Goal: Task Accomplishment & Management: Manage account settings

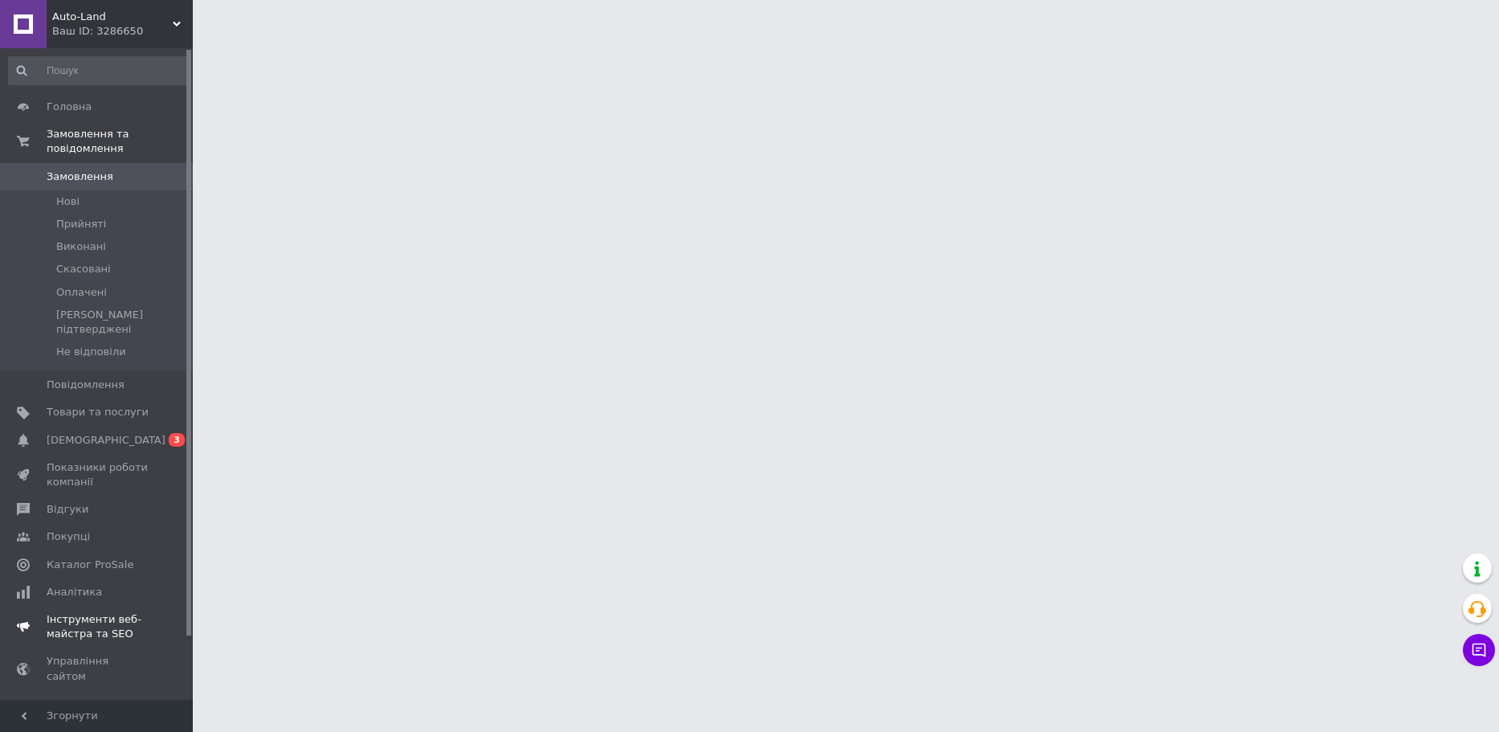
click at [137, 433] on span "[DEMOGRAPHIC_DATA]" at bounding box center [98, 440] width 102 height 14
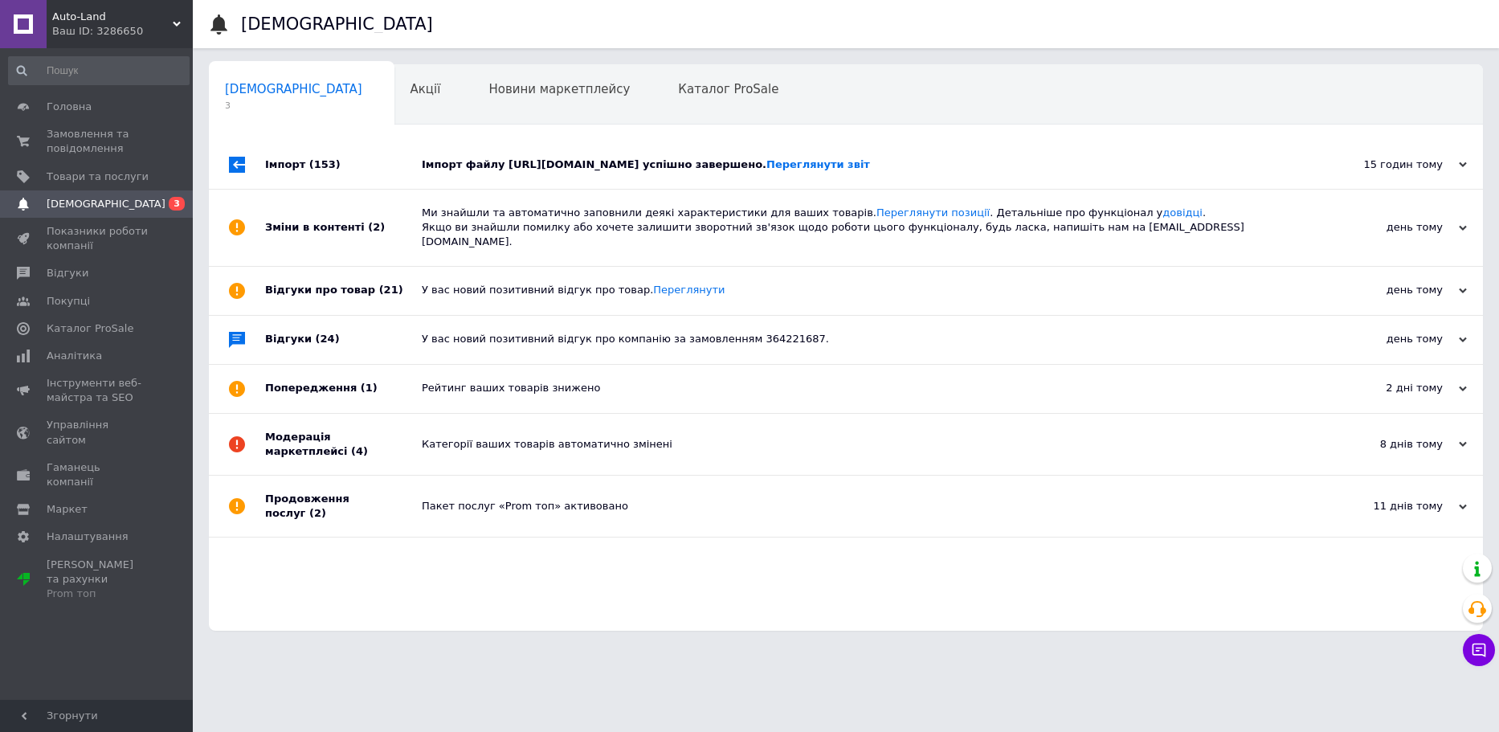
click at [513, 175] on div "Імпорт файлу [URL][DOMAIN_NAME] успішно завершено. Переглянути звіт" at bounding box center [864, 165] width 884 height 48
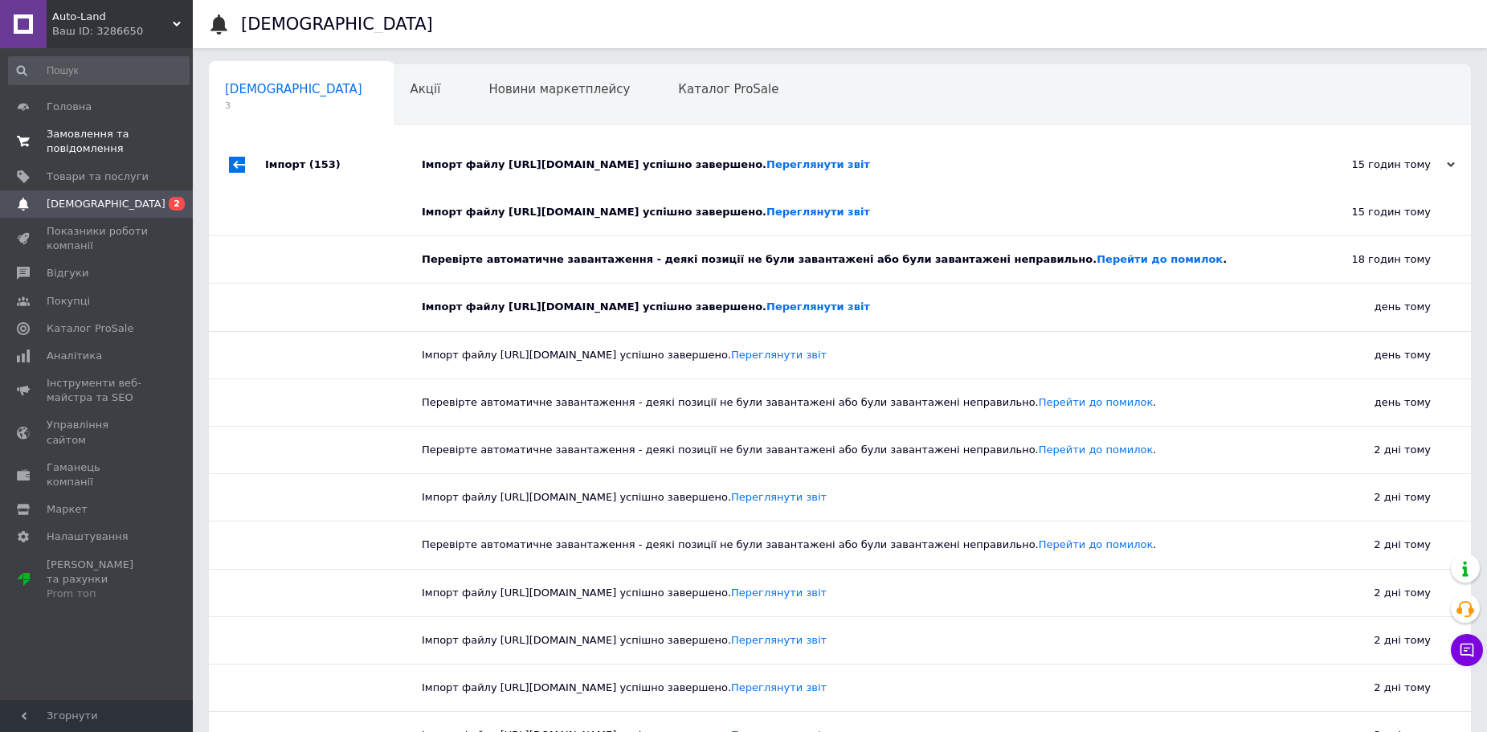
click at [95, 132] on span "Замовлення та повідомлення" at bounding box center [98, 141] width 102 height 29
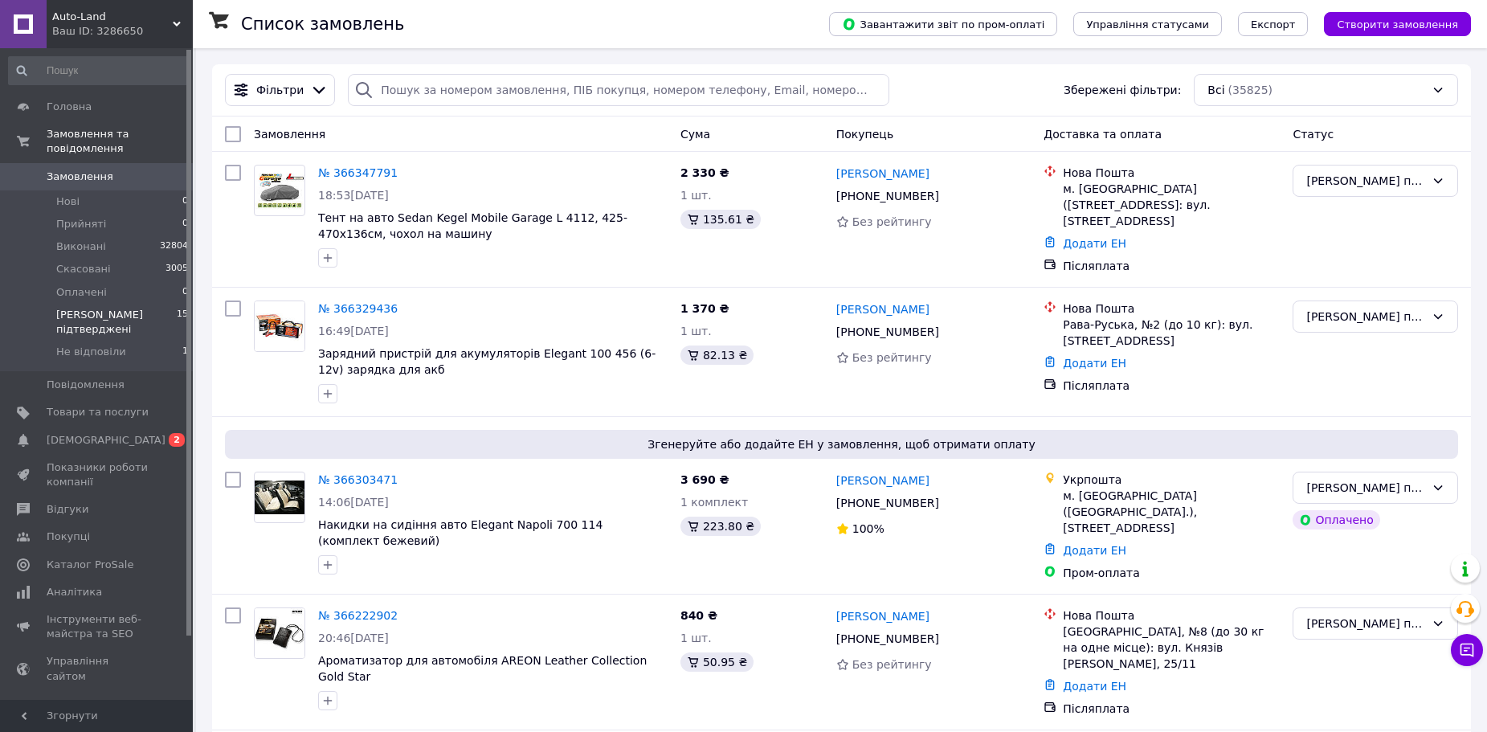
click at [149, 304] on li "Дані підтверджені 15" at bounding box center [99, 322] width 198 height 37
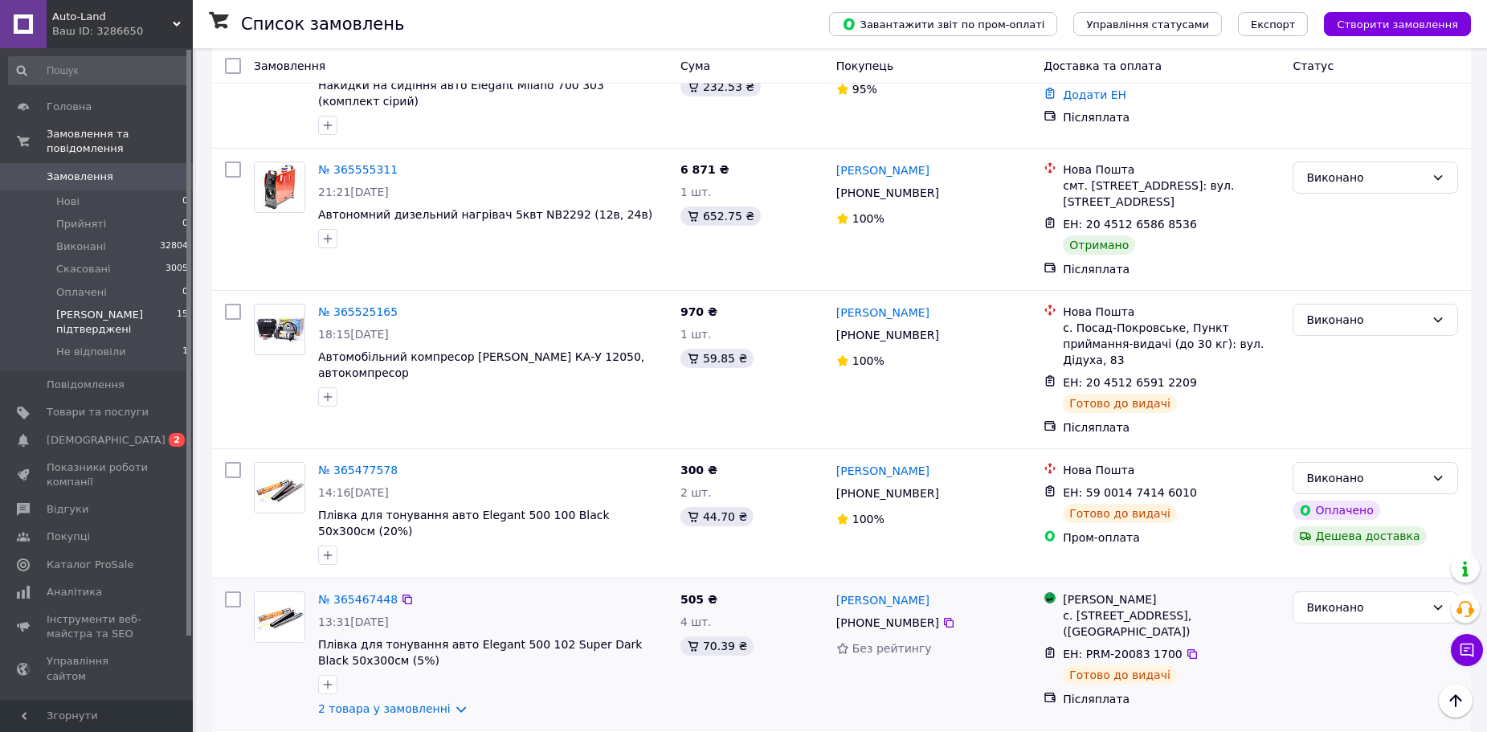
scroll to position [1522, 0]
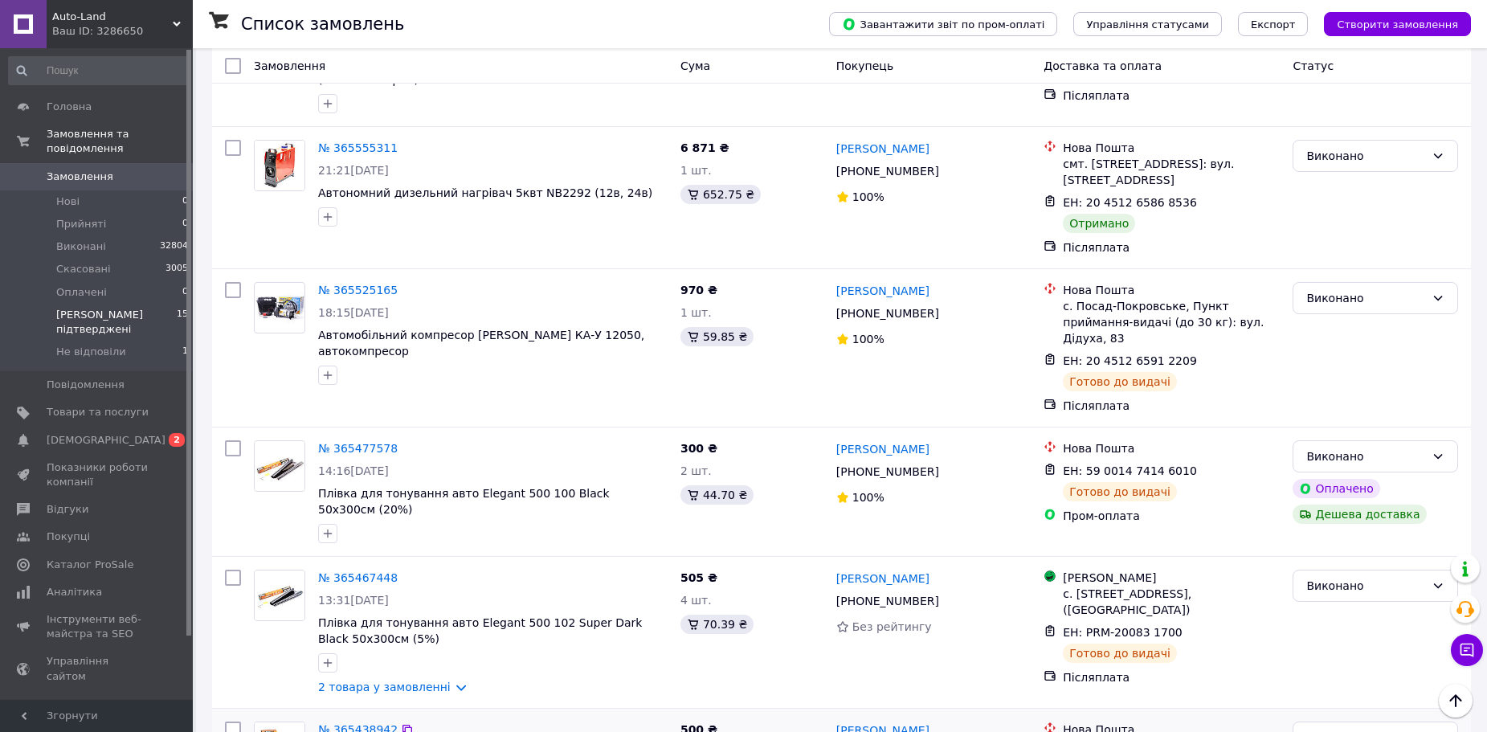
click at [237, 721] on input "checkbox" at bounding box center [233, 729] width 16 height 16
checkbox input "true"
click at [243, 563] on div at bounding box center [233, 632] width 29 height 138
checkbox input "true"
click at [235, 570] on input "checkbox" at bounding box center [233, 578] width 16 height 16
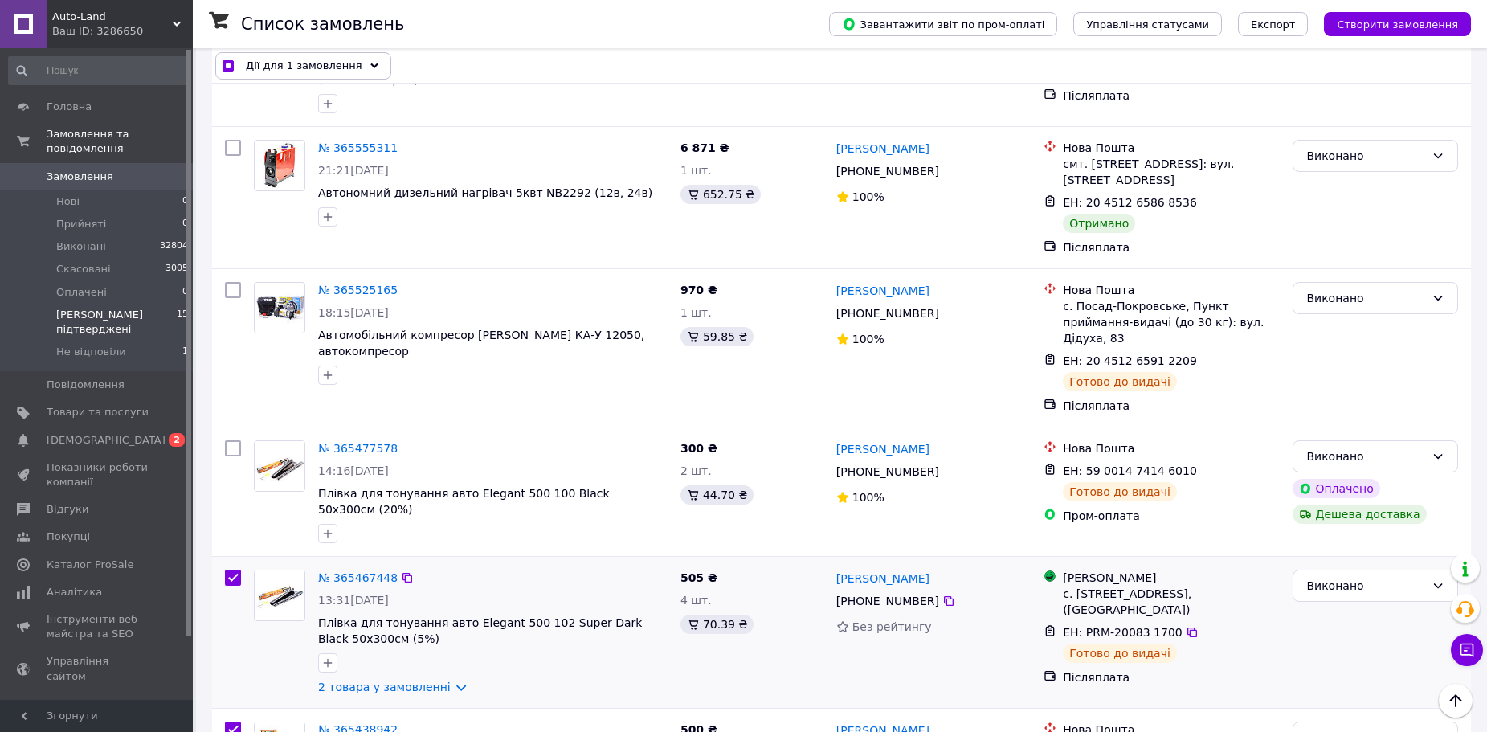
checkbox input "true"
click at [231, 440] on input "checkbox" at bounding box center [233, 448] width 16 height 16
checkbox input "true"
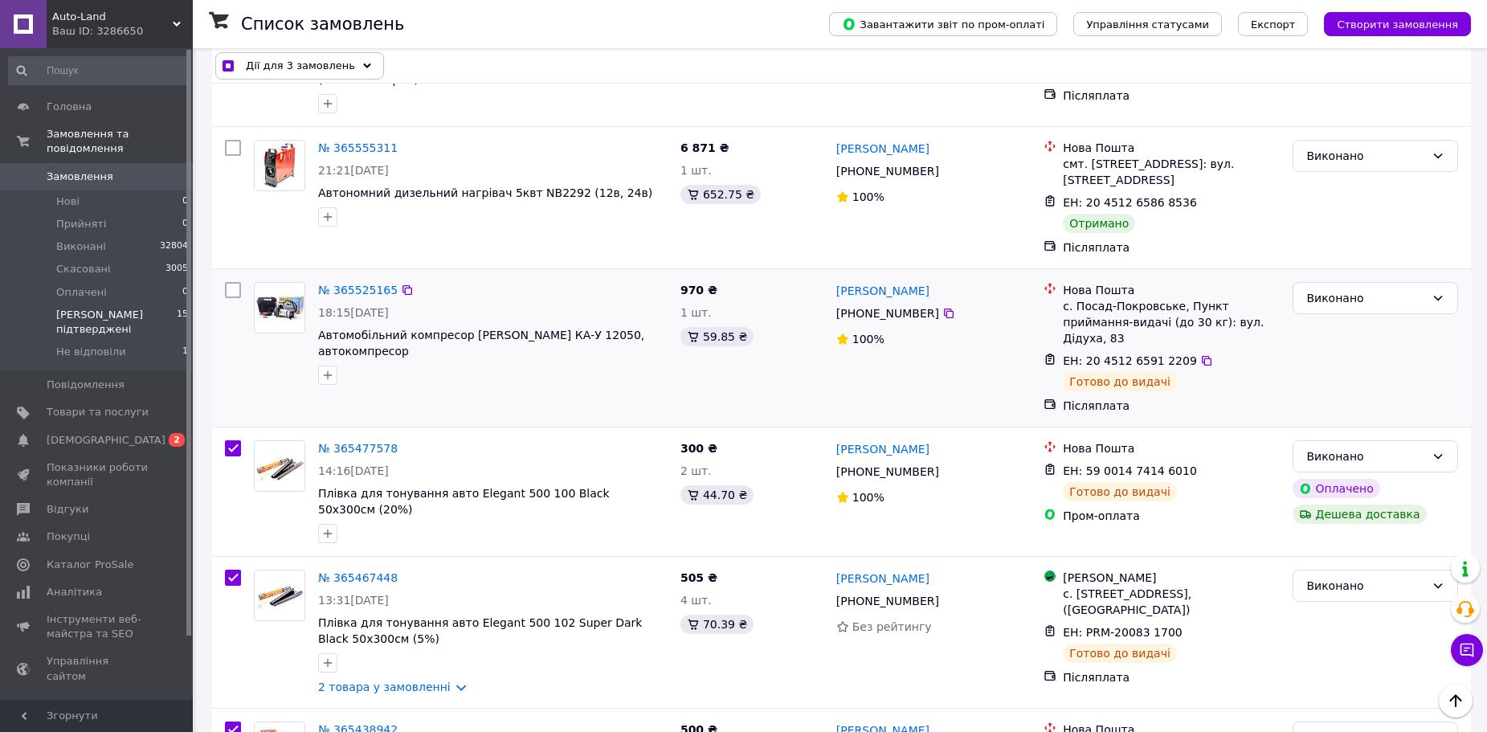
click at [232, 282] on input "checkbox" at bounding box center [233, 290] width 16 height 16
checkbox input "true"
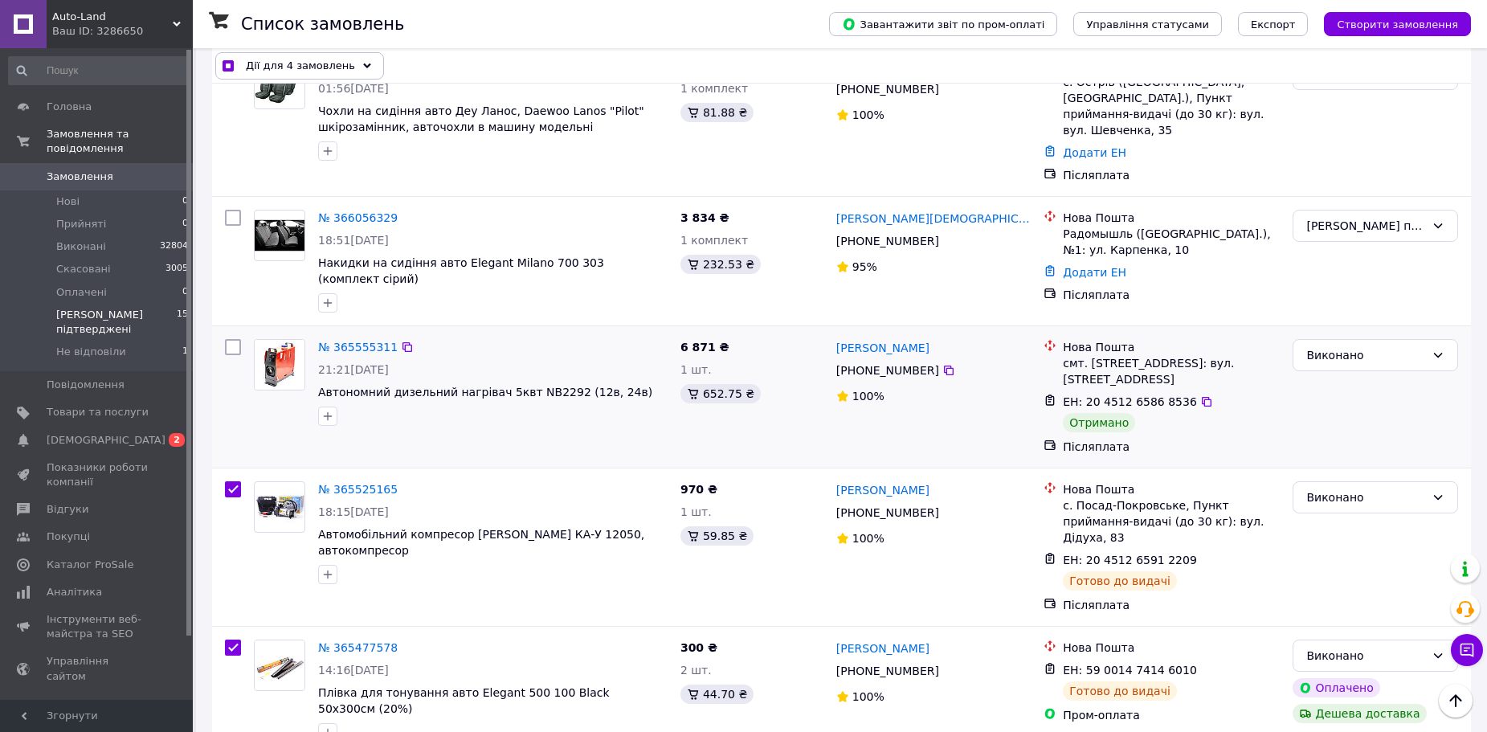
scroll to position [1281, 0]
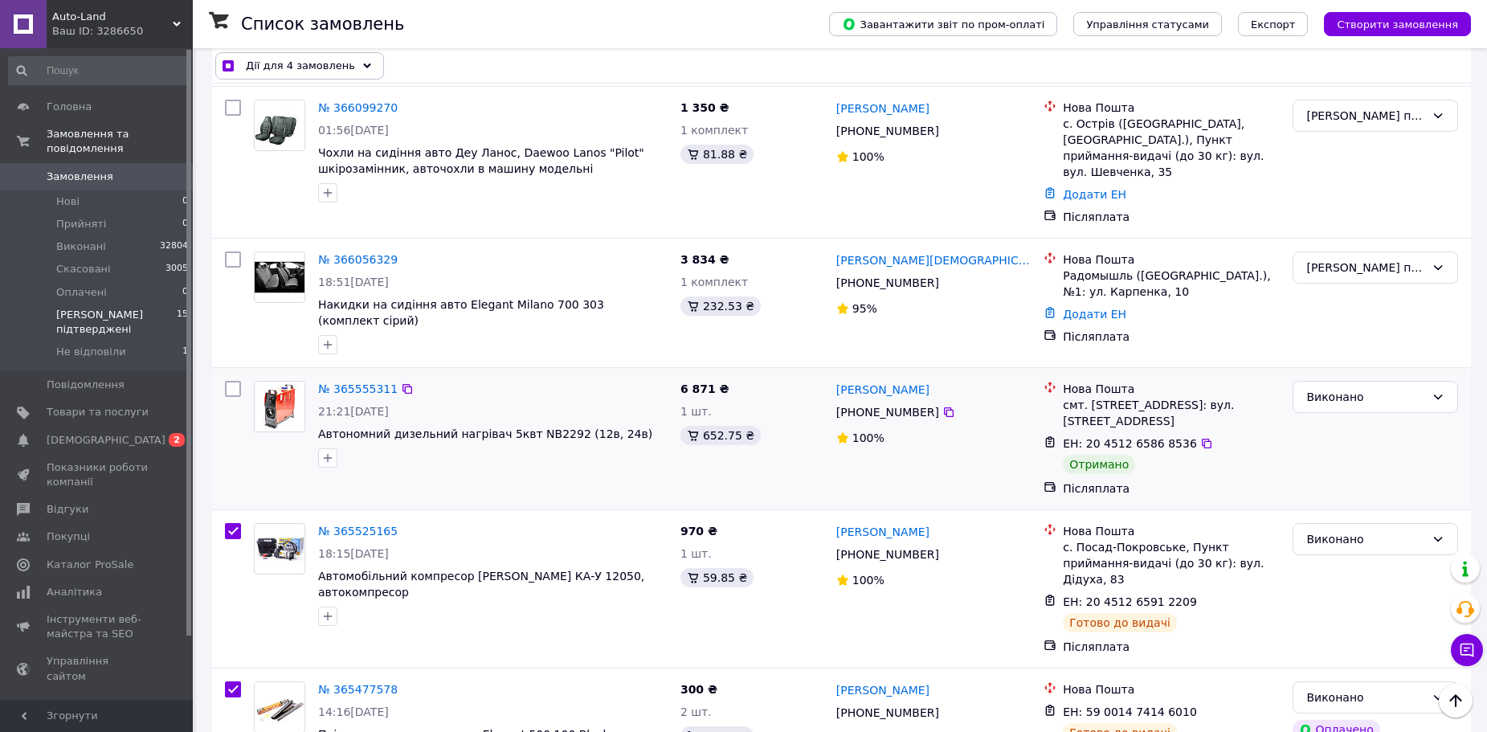
click at [237, 381] on input "checkbox" at bounding box center [233, 389] width 16 height 16
checkbox input "true"
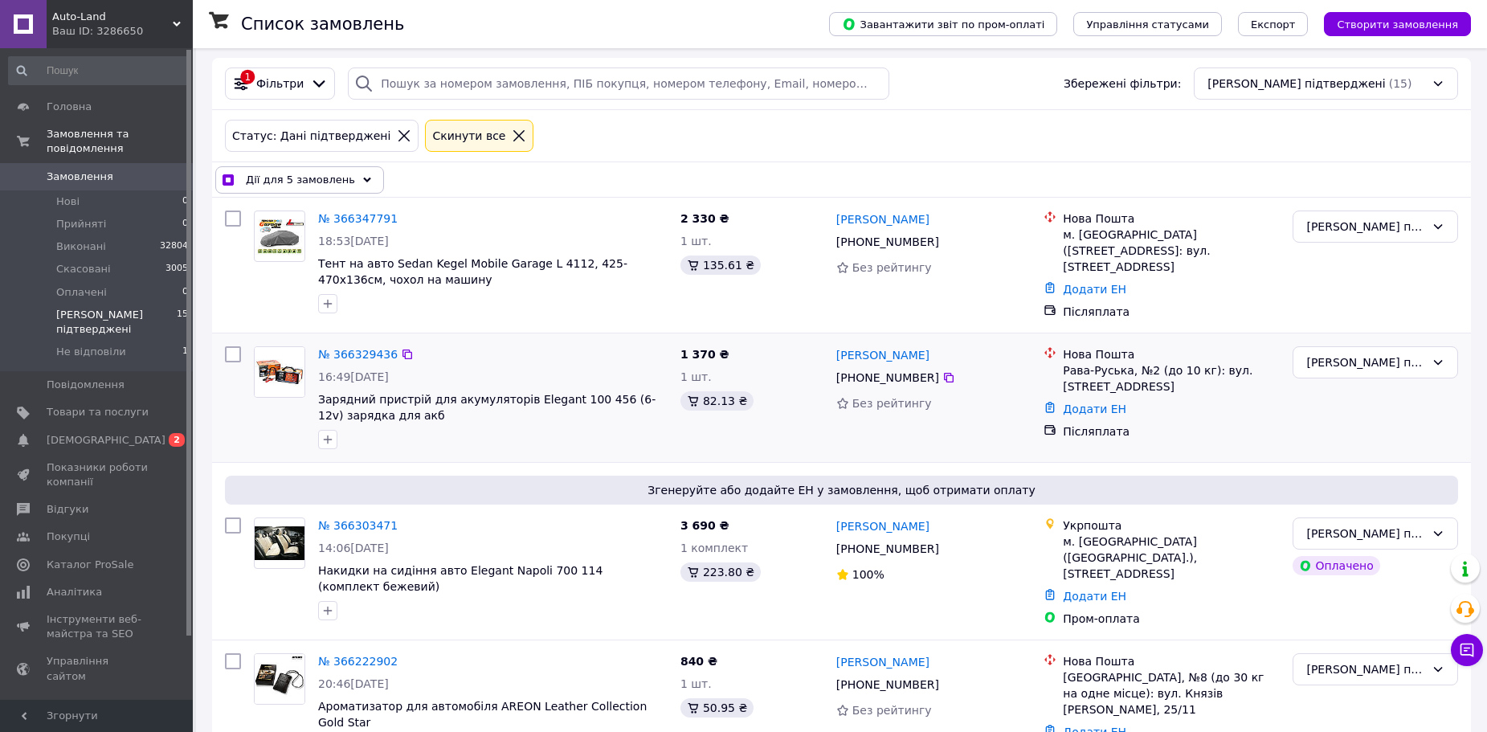
scroll to position [0, 0]
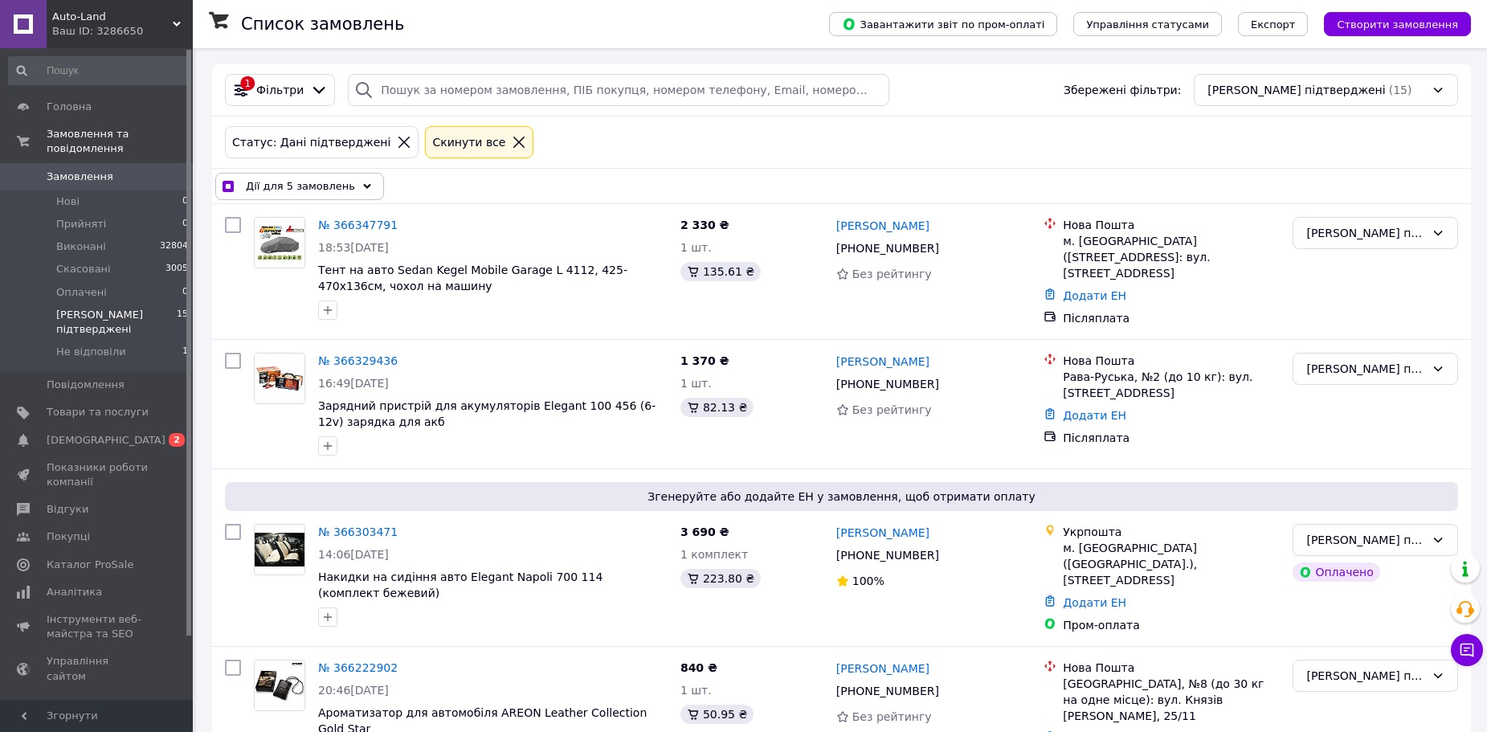
click at [358, 189] on div "Дії для 5 замовлень" at bounding box center [299, 186] width 169 height 27
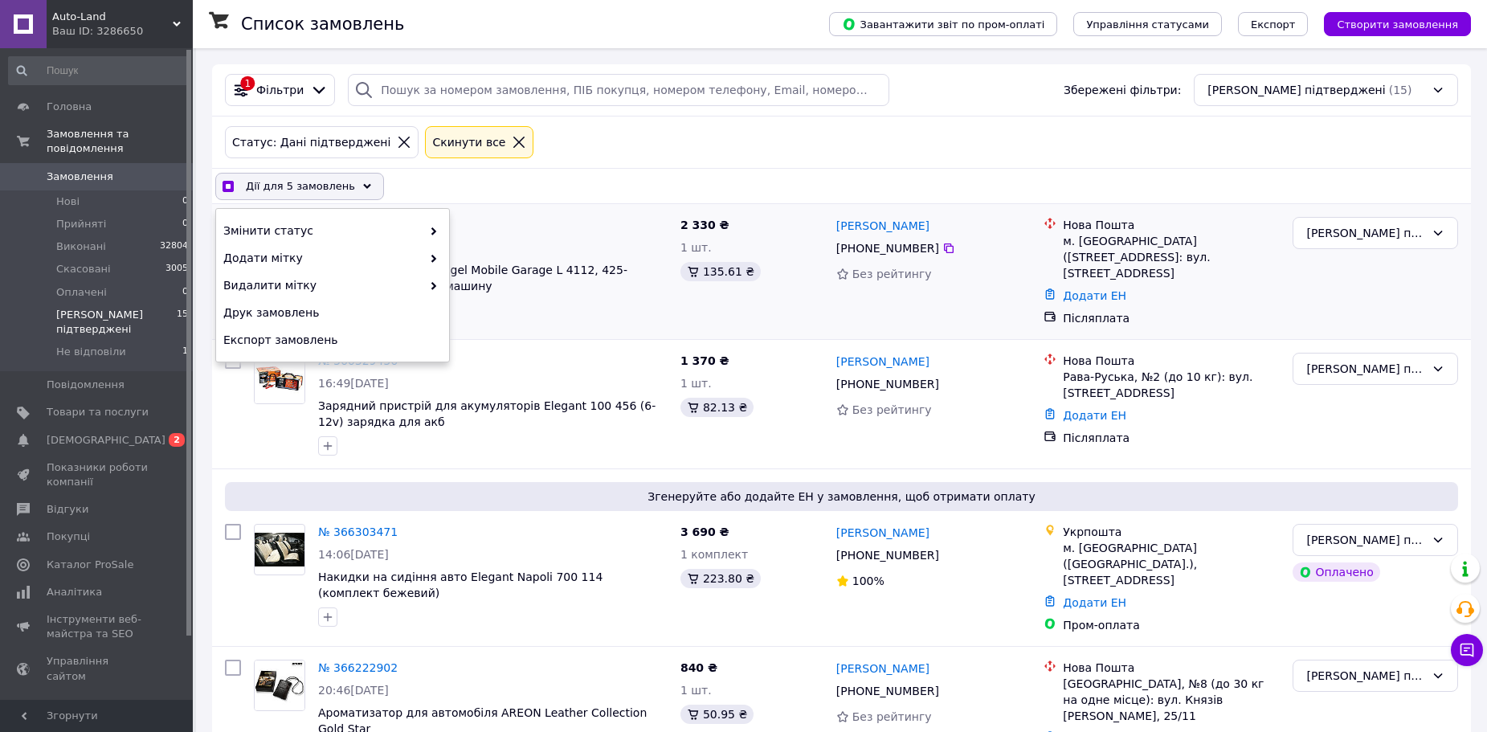
checkbox input "true"
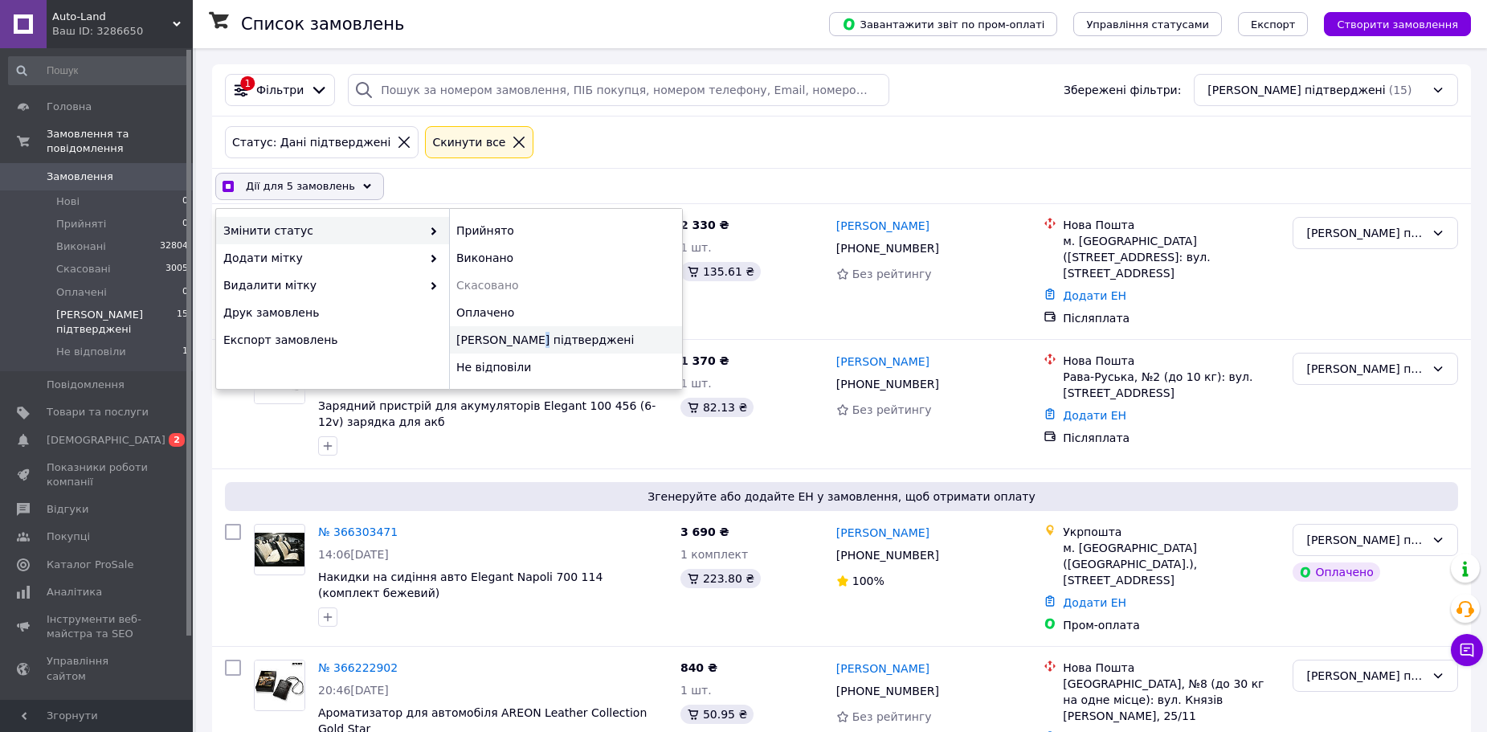
click at [525, 331] on div "[PERSON_NAME] підтверджені" at bounding box center [565, 339] width 233 height 27
checkbox input "false"
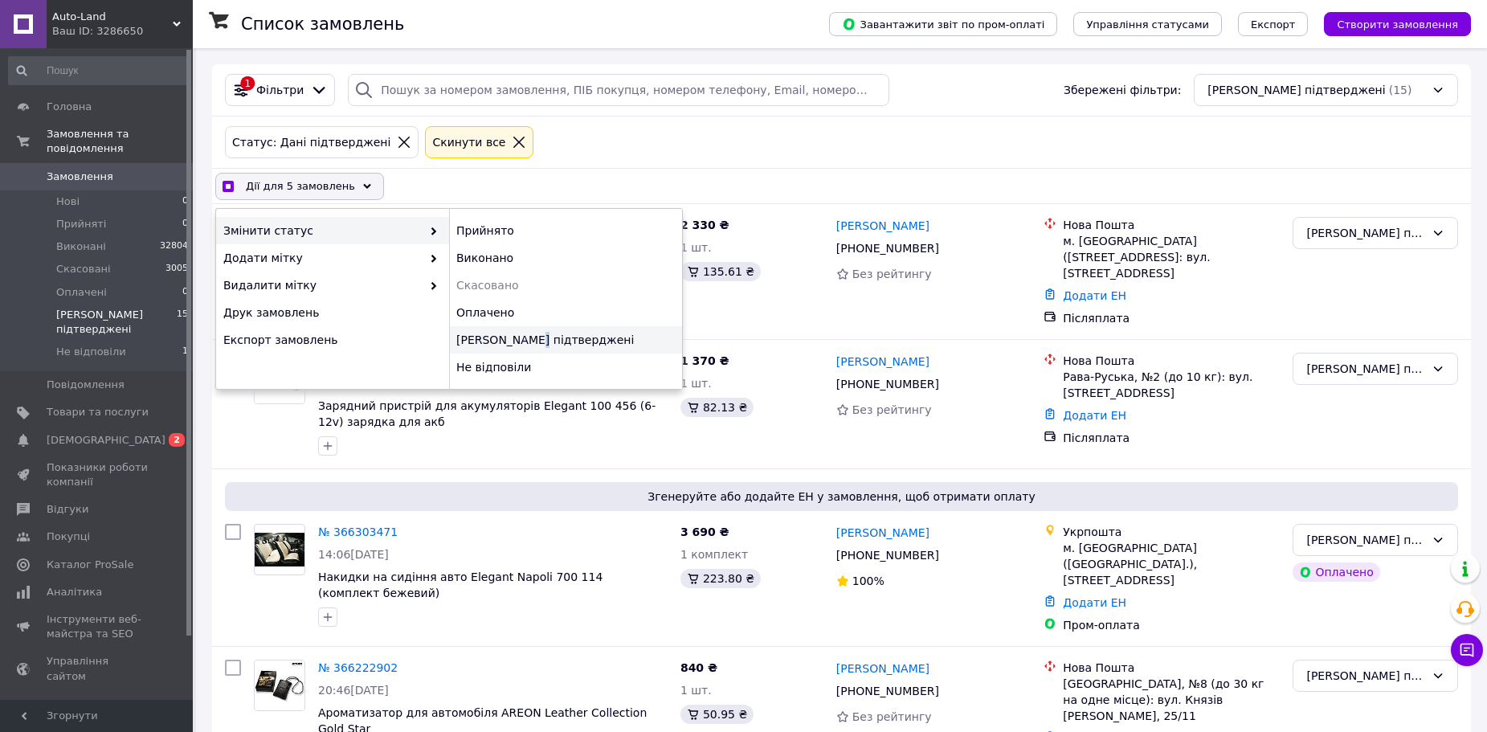
checkbox input "false"
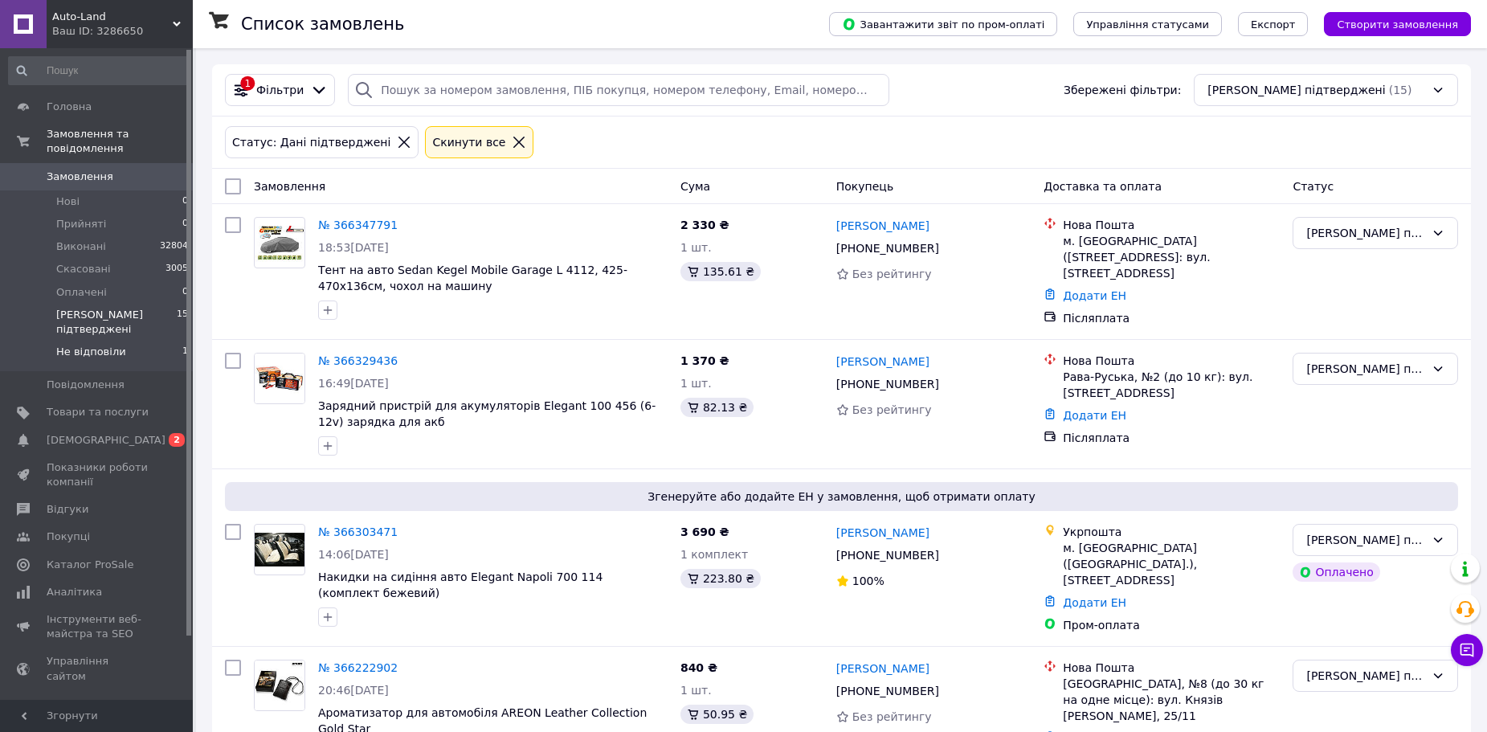
click at [165, 341] on li "Не відповіли 1" at bounding box center [99, 356] width 198 height 31
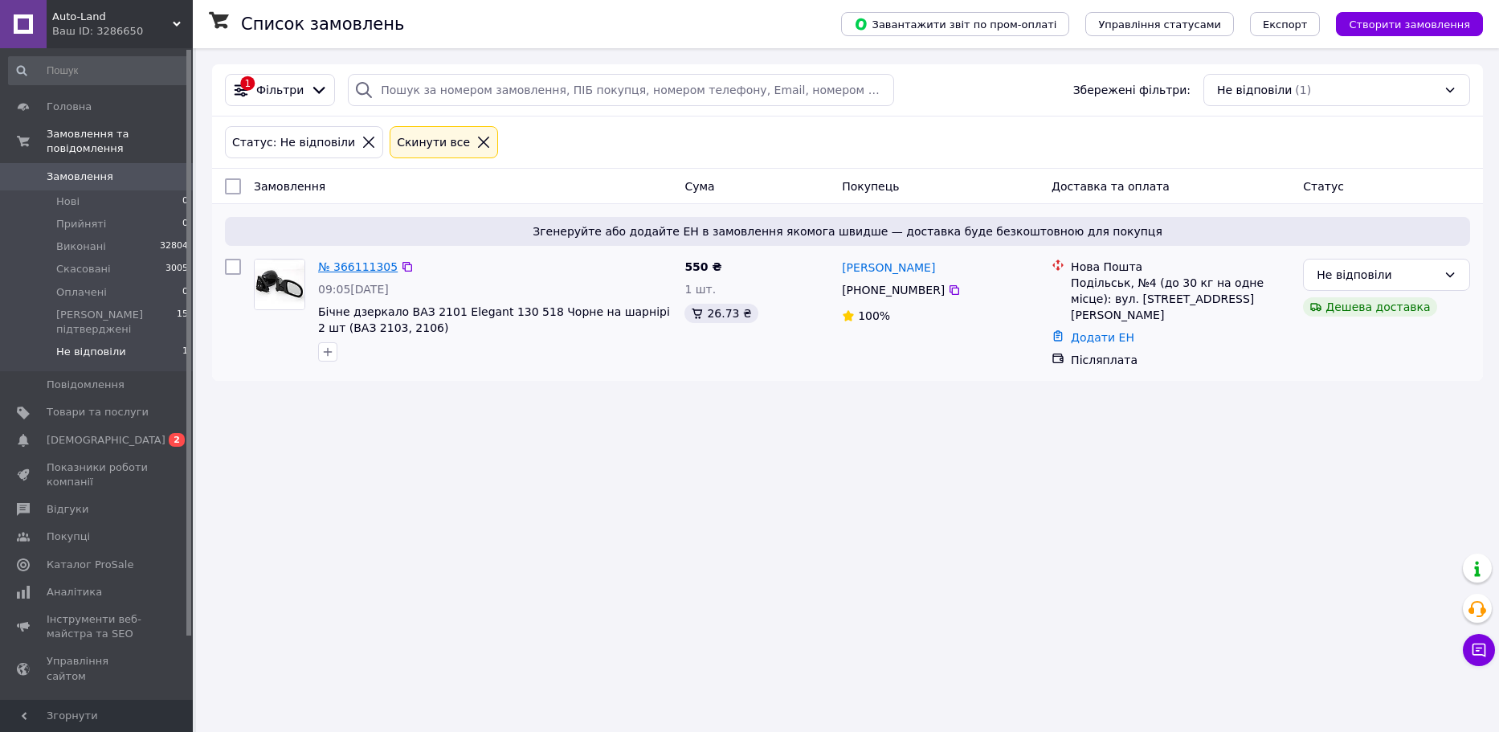
click at [337, 271] on link "№ 366111305" at bounding box center [358, 266] width 80 height 13
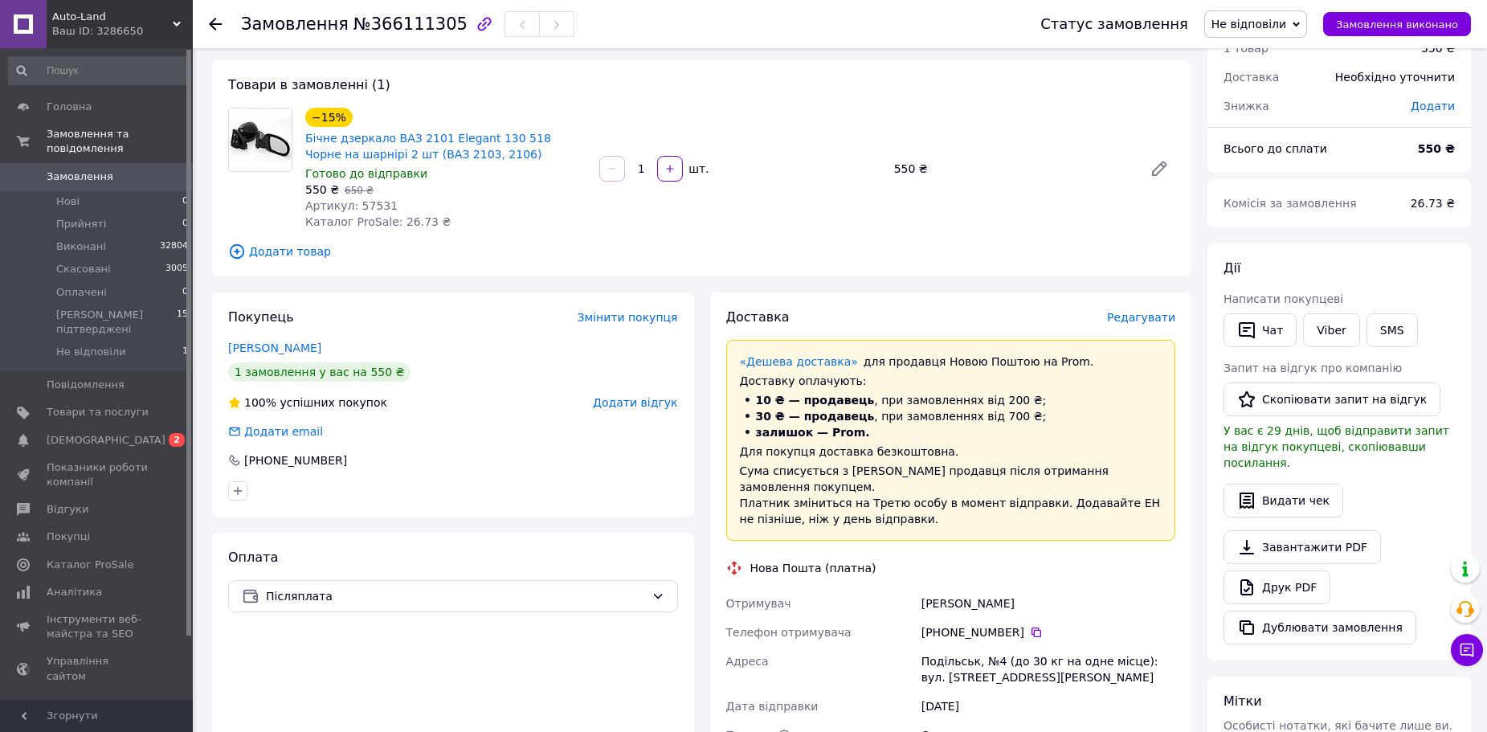
scroll to position [80, 0]
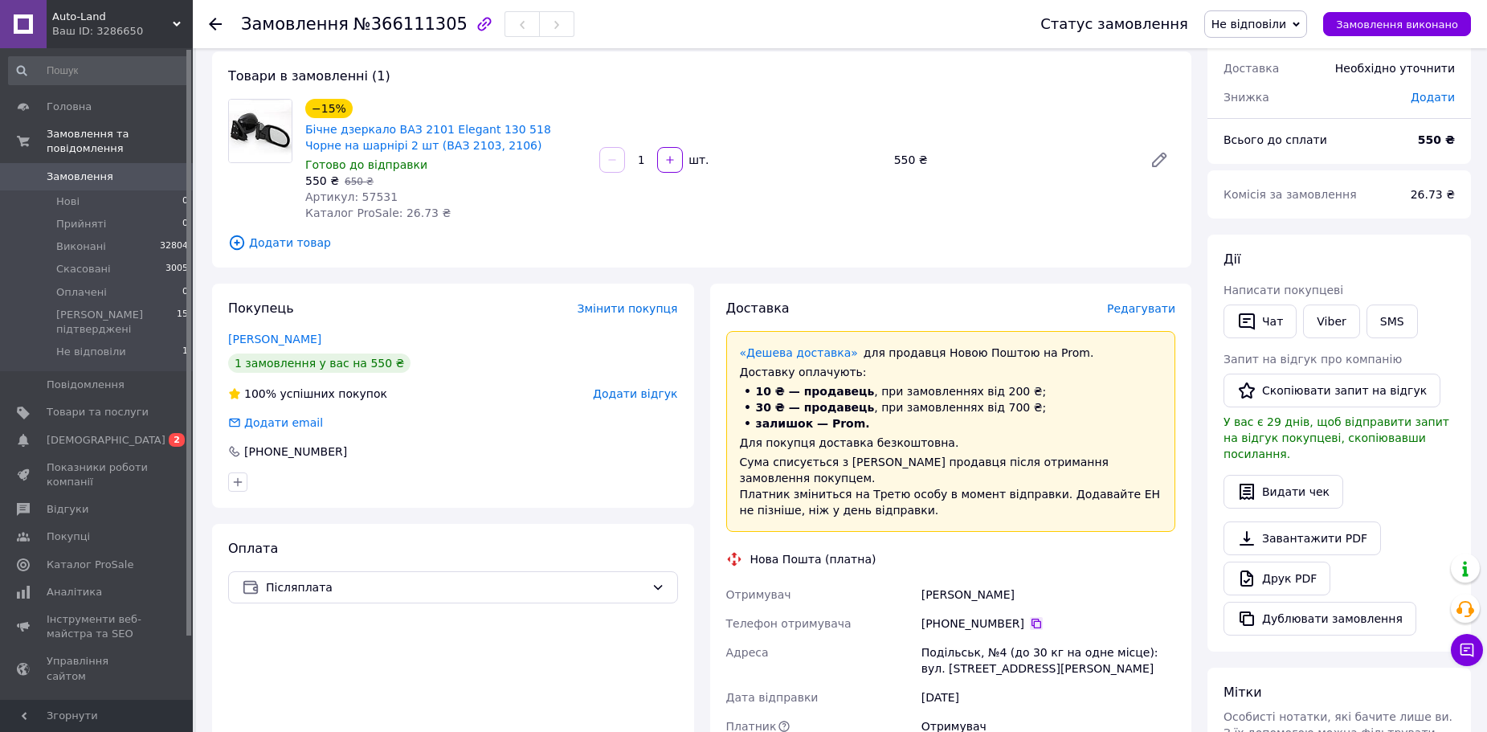
click at [1031, 619] on icon at bounding box center [1036, 624] width 10 height 10
click at [1299, 568] on link "Друк PDF" at bounding box center [1276, 579] width 107 height 34
click at [144, 170] on span "Замовлення" at bounding box center [98, 177] width 102 height 14
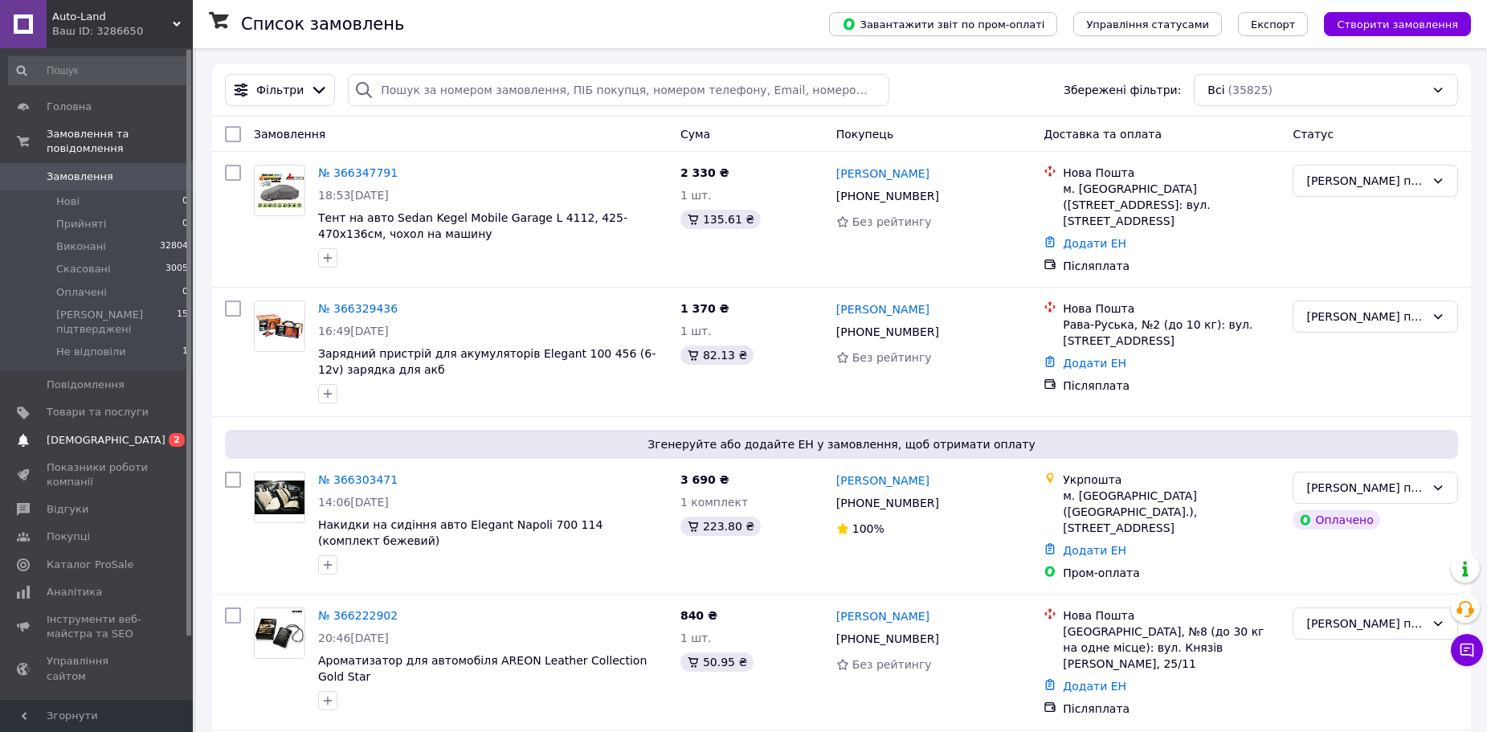
click at [138, 433] on span "[DEMOGRAPHIC_DATA]" at bounding box center [98, 440] width 102 height 14
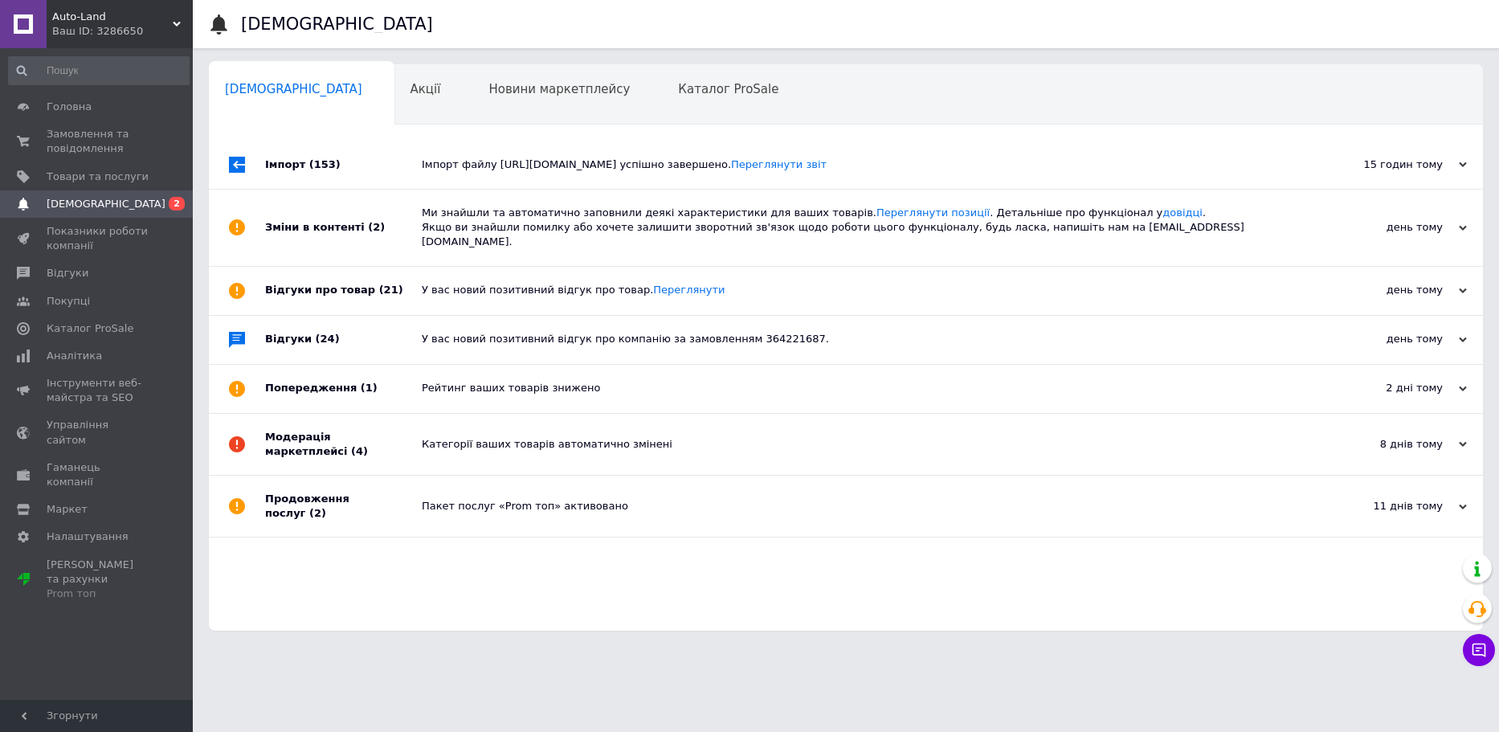
click at [533, 180] on div "Імпорт файлу https://pic.selor-group.in.ua/xml/carlife/obmen_prom.xml успішно з…" at bounding box center [864, 165] width 884 height 48
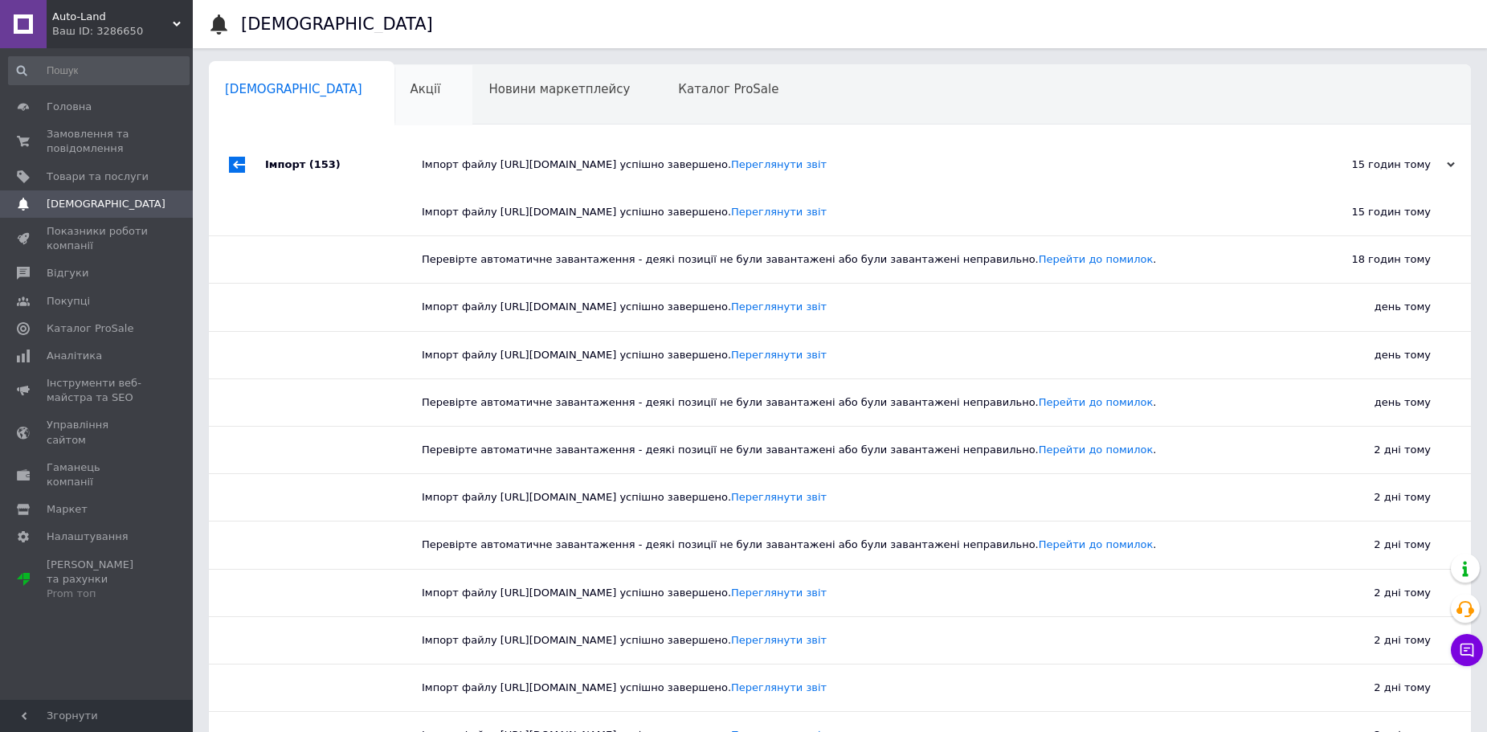
click at [411, 91] on span "Акції" at bounding box center [426, 89] width 31 height 14
